Goal: Task Accomplishment & Management: Manage account settings

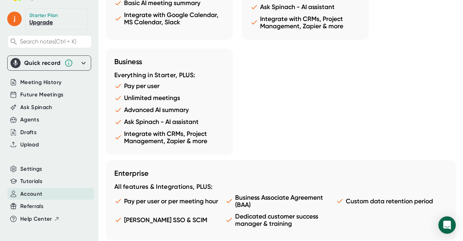
scroll to position [754, 0]
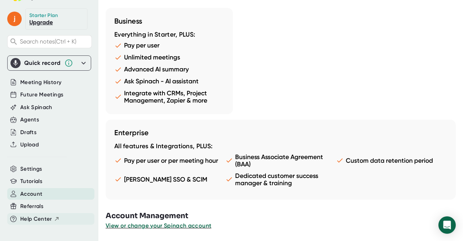
click at [52, 215] on button "Help Center" at bounding box center [39, 219] width 39 height 8
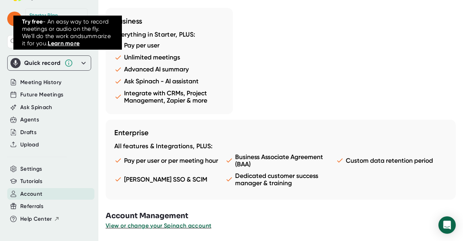
click at [71, 60] on icon at bounding box center [68, 62] width 7 height 7
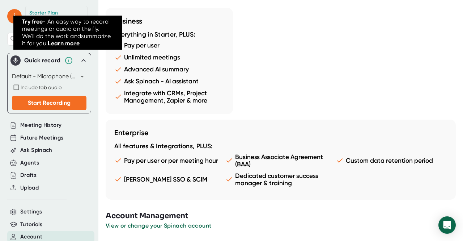
click at [71, 60] on icon at bounding box center [68, 60] width 7 height 7
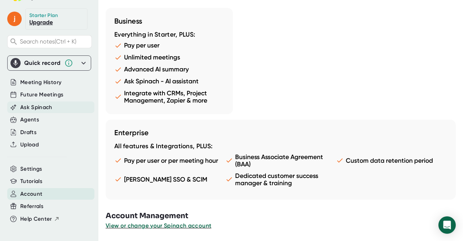
click at [59, 103] on div "Ask Spinach" at bounding box center [50, 107] width 87 height 12
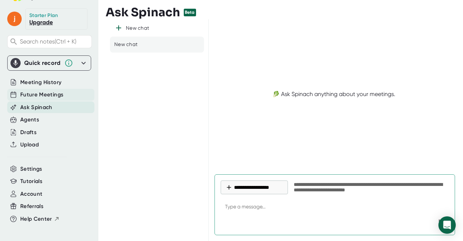
type textarea "x"
click at [68, 91] on div "Future Meetings" at bounding box center [50, 95] width 87 height 12
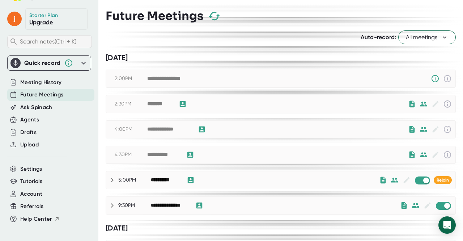
click at [68, 35] on div "Search notes (Ctrl + K)" at bounding box center [49, 41] width 85 height 13
click at [79, 62] on icon at bounding box center [83, 63] width 9 height 9
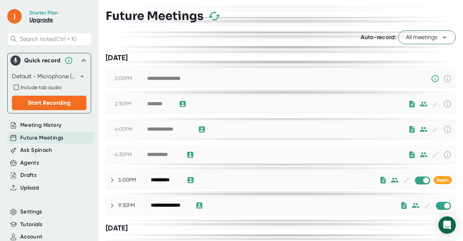
click at [79, 62] on icon at bounding box center [83, 60] width 9 height 9
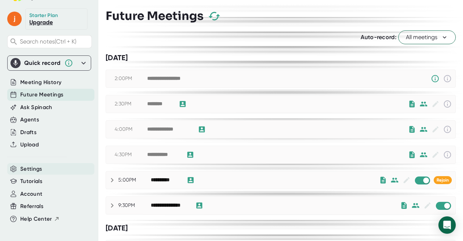
click at [76, 166] on div "Settings" at bounding box center [50, 169] width 87 height 12
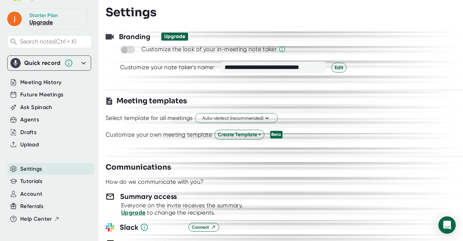
scroll to position [126, 0]
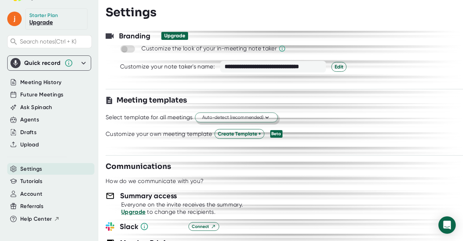
click at [272, 118] on button "Auto-detect (recommended)" at bounding box center [236, 118] width 83 height 10
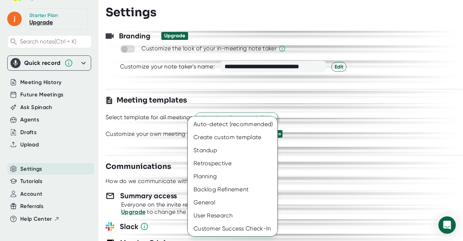
click at [272, 118] on div "Auto-detect (recommended)" at bounding box center [235, 124] width 95 height 13
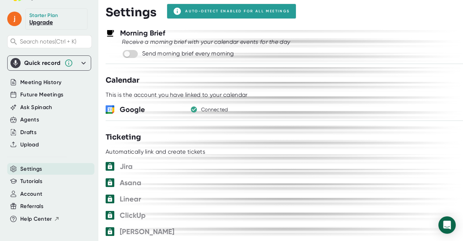
scroll to position [336, 0]
click at [195, 106] on icon "button" at bounding box center [194, 109] width 7 height 7
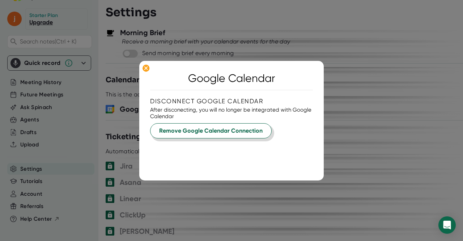
click at [193, 126] on span "Remove Google Calendar Connection" at bounding box center [211, 130] width 104 height 9
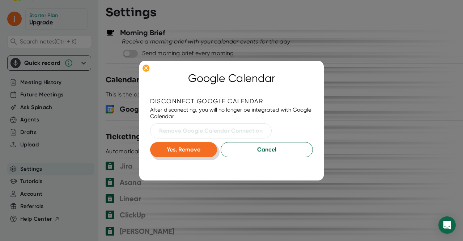
click at [207, 146] on button "Yes, Remove" at bounding box center [183, 149] width 67 height 15
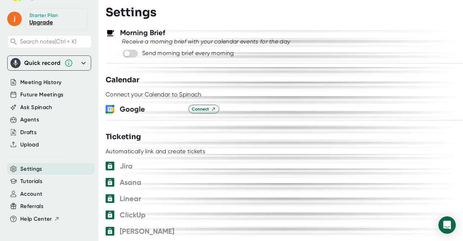
click at [379, 145] on div at bounding box center [285, 144] width 358 height 5
